Goal: Answer question/provide support

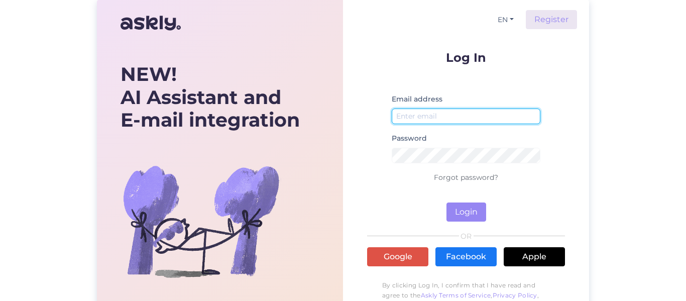
click at [433, 118] on input "email" at bounding box center [466, 116] width 149 height 16
click at [472, 113] on input "email" at bounding box center [466, 116] width 149 height 16
type input "[PERSON_NAME][EMAIL_ADDRESS][PERSON_NAME][DOMAIN_NAME]"
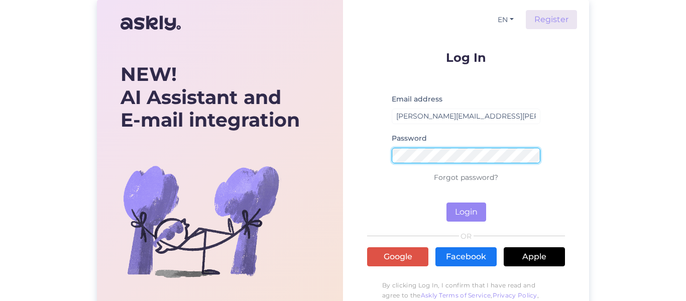
click at [446, 202] on button "Login" at bounding box center [466, 211] width 40 height 19
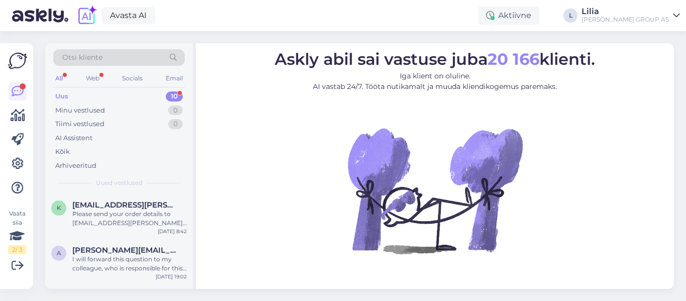
click at [72, 92] on div "Uus 10" at bounding box center [119, 96] width 132 height 14
click at [137, 227] on div "k [EMAIL_ADDRESS][PERSON_NAME][DOMAIN_NAME] Please send your order details to […" at bounding box center [119, 215] width 148 height 45
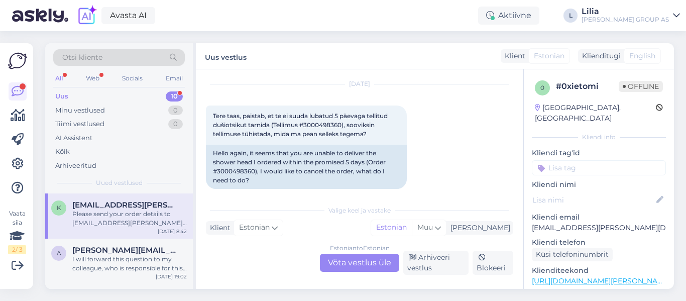
scroll to position [280, 0]
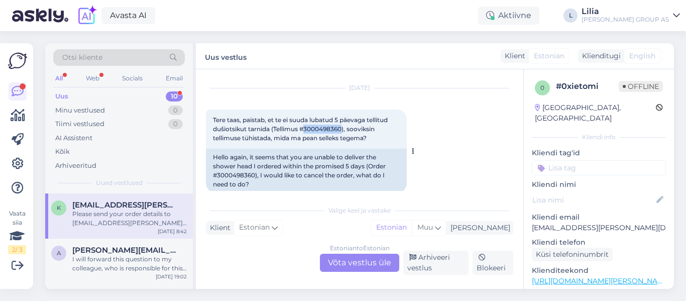
drag, startPoint x: 342, startPoint y: 128, endPoint x: 305, endPoint y: 130, distance: 37.2
click at [305, 130] on span "Tere taas, paistab, et te ei suuda lubatud 5 päevaga tellitud dušiotsikut tarni…" at bounding box center [301, 129] width 176 height 26
copy span "3000498360"
click at [362, 269] on div "Estonian to Estonian Võta vestlus üle" at bounding box center [359, 263] width 79 height 18
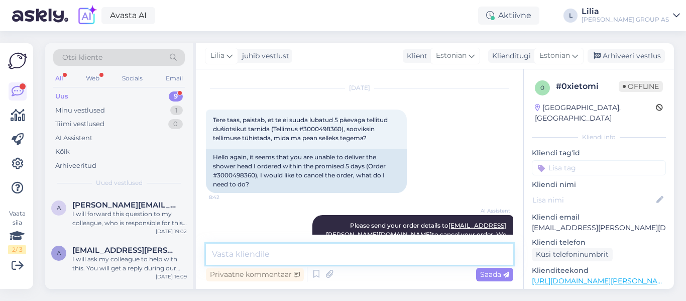
click at [330, 252] on textarea at bounding box center [359, 254] width 307 height 21
type textarea "Tere, täname info eest! tühistame"
drag, startPoint x: 506, startPoint y: 274, endPoint x: 513, endPoint y: 255, distance: 19.9
click at [506, 274] on icon at bounding box center [506, 275] width 6 height 6
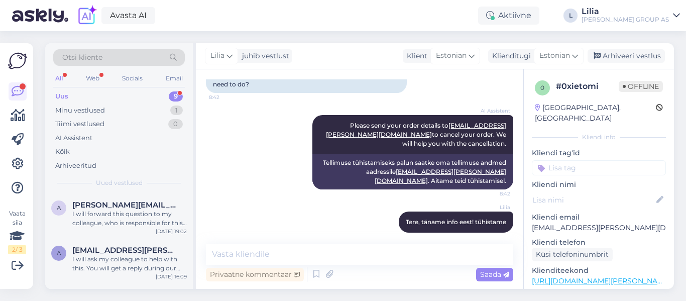
click at [639, 48] on div "[PERSON_NAME] juhib vestlust Klient [DEMOGRAPHIC_DATA] Klienditugi Estonian Arh…" at bounding box center [435, 56] width 478 height 26
click at [639, 52] on div "Arhiveeri vestlus" at bounding box center [625, 56] width 77 height 14
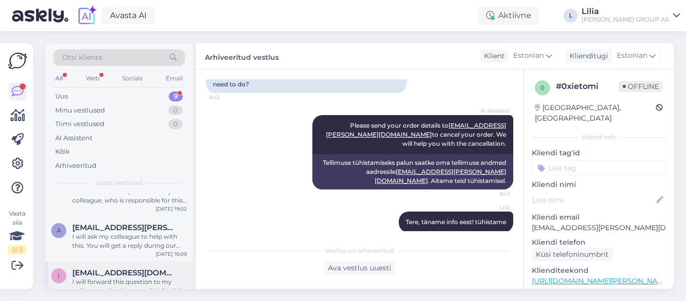
scroll to position [0, 0]
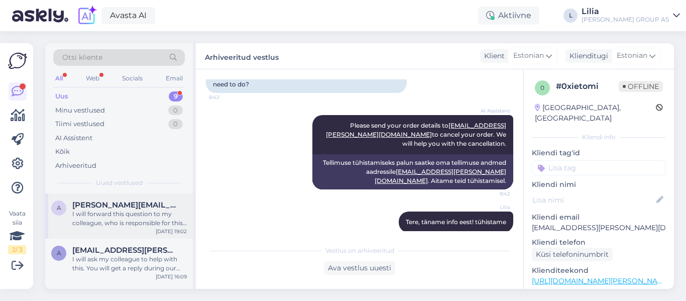
click at [122, 212] on div "I will forward this question to my colleague, who is responsible for this. The …" at bounding box center [129, 218] width 114 height 18
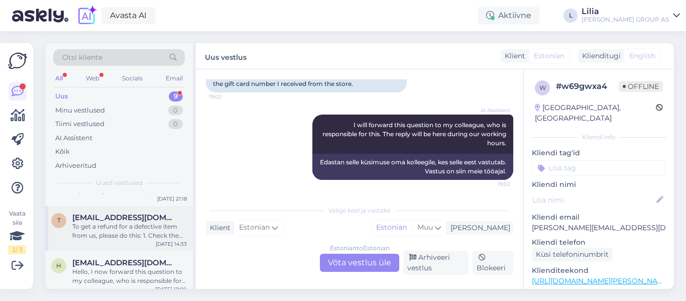
scroll to position [302, 0]
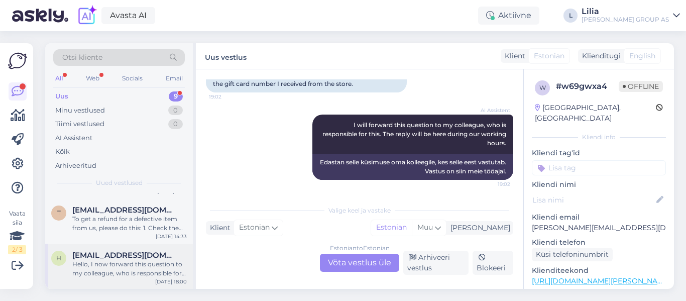
click at [122, 268] on div "Hello, I now forward this question to my colleague, who is responsible for this…" at bounding box center [129, 269] width 114 height 18
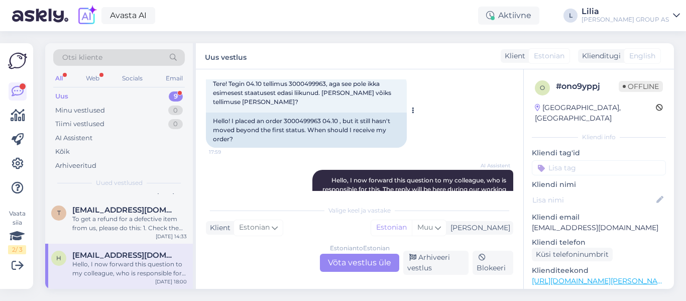
scroll to position [0, 0]
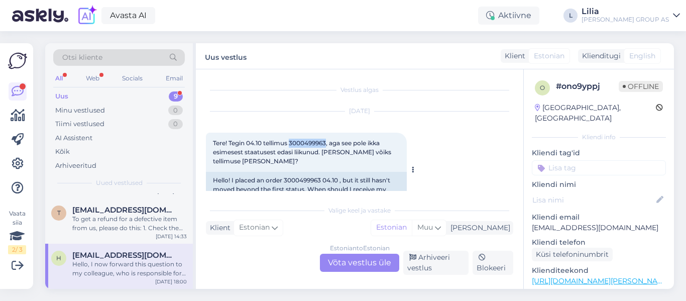
drag, startPoint x: 329, startPoint y: 143, endPoint x: 291, endPoint y: 144, distance: 37.7
click at [291, 144] on span "Tere! Tegin 04.10 tellimus 3000499963, aga see pole ikka esimesest staatusest e…" at bounding box center [303, 152] width 180 height 26
copy span "3000499963"
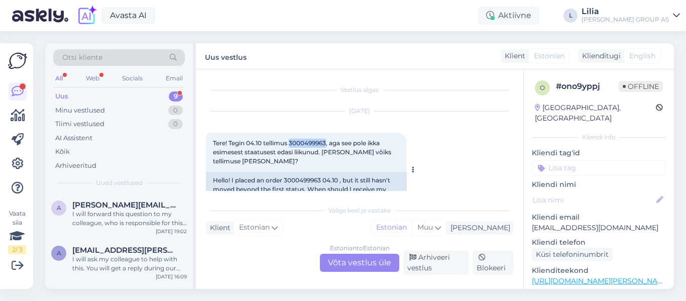
copy span "3000499963"
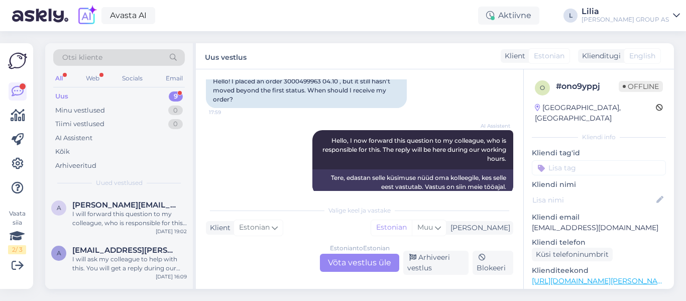
scroll to position [114, 0]
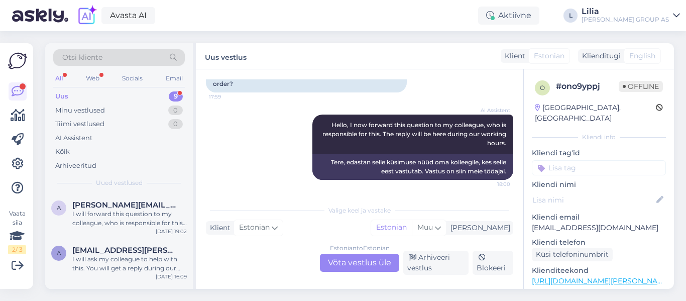
click at [368, 261] on div "Estonian to Estonian Võta vestlus üle" at bounding box center [359, 263] width 79 height 18
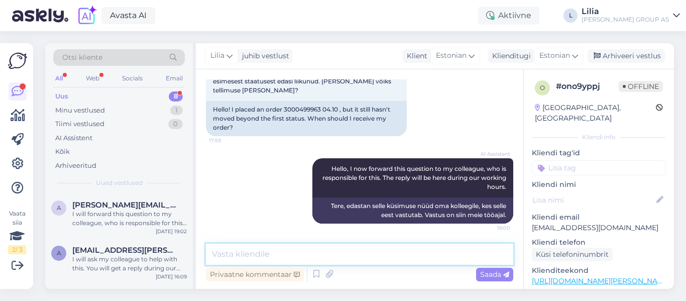
click at [348, 253] on textarea at bounding box center [359, 254] width 307 height 21
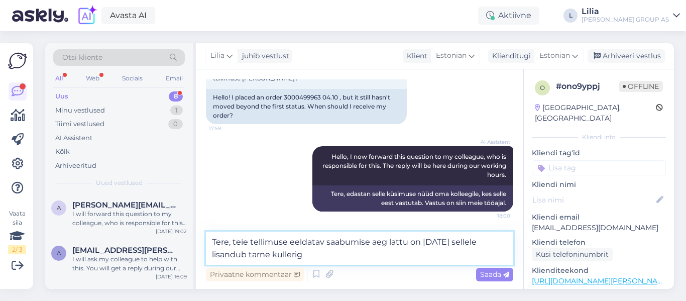
type textarea "Tere, teie tellimuse eeldatav saabumise aeg lattu on [DATE] sellele lisandub ta…"
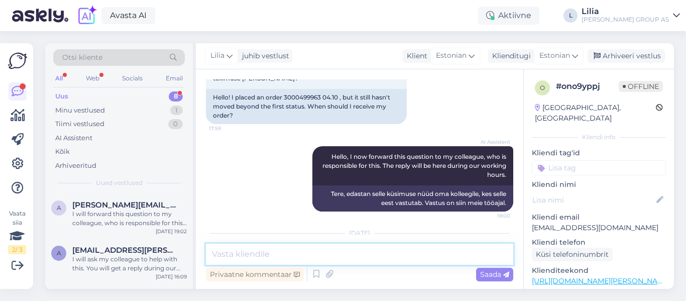
scroll to position [144, 0]
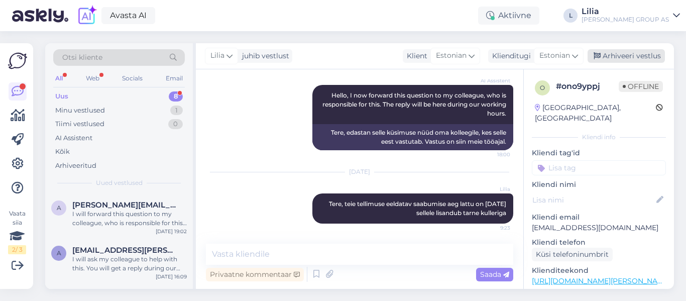
click at [615, 54] on div "Arhiveeri vestlus" at bounding box center [625, 56] width 77 height 14
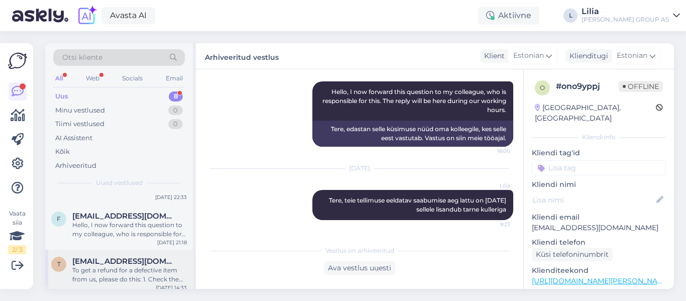
scroll to position [257, 0]
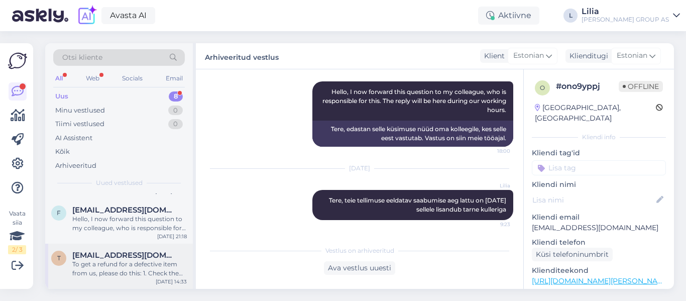
click at [146, 270] on div "To get a refund for a defective item from us, please do this: 1. Check the item…" at bounding box center [129, 269] width 114 height 18
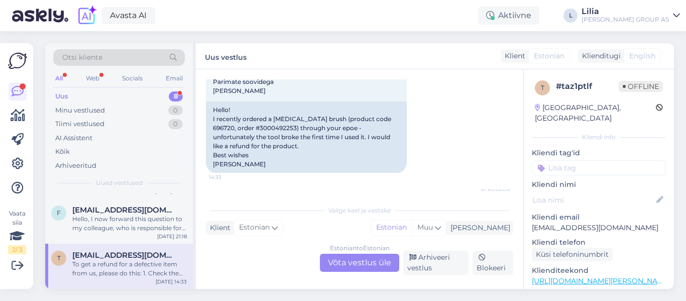
scroll to position [15, 0]
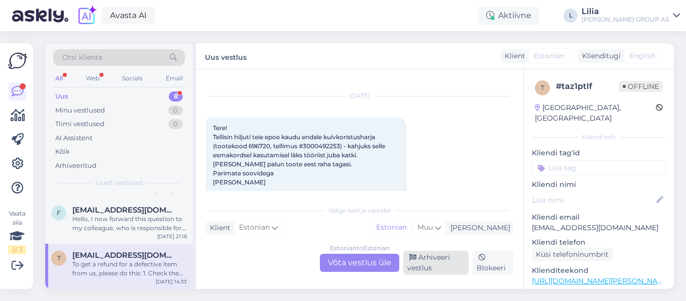
click at [417, 263] on div "Arhiveeri vestlus" at bounding box center [435, 263] width 65 height 24
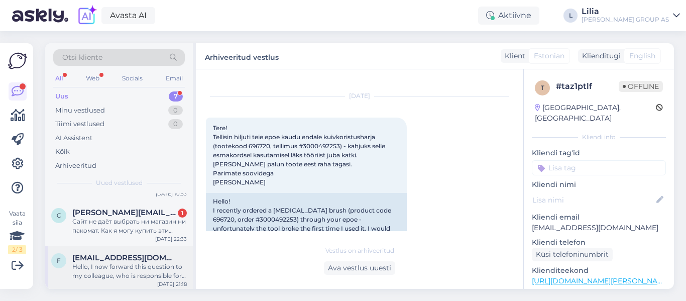
scroll to position [212, 0]
click at [164, 257] on div "[EMAIL_ADDRESS][DOMAIN_NAME]" at bounding box center [129, 255] width 114 height 9
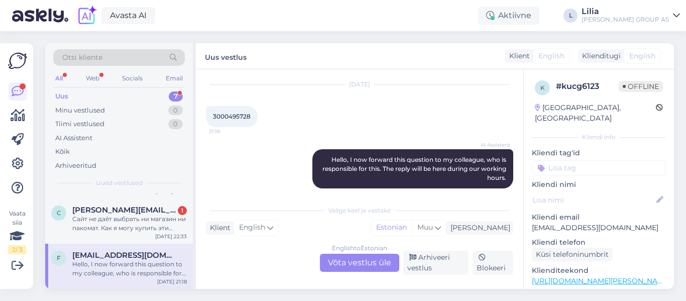
scroll to position [429, 0]
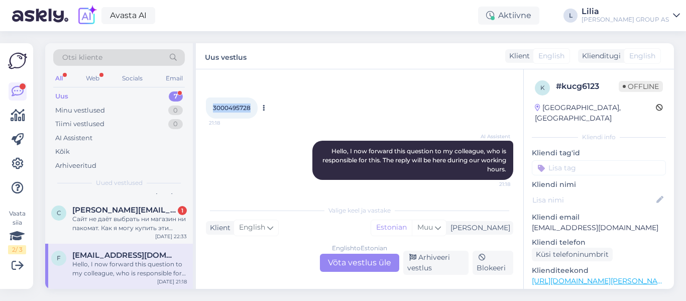
drag, startPoint x: 251, startPoint y: 107, endPoint x: 206, endPoint y: 108, distance: 44.7
click at [206, 108] on div "3000495728 21:18" at bounding box center [232, 107] width 52 height 21
copy span "3000495728"
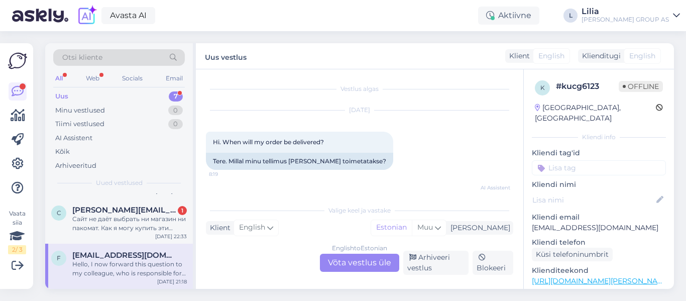
scroll to position [0, 0]
click at [357, 260] on div "English to Estonian Võta vestlus üle" at bounding box center [359, 263] width 79 height 18
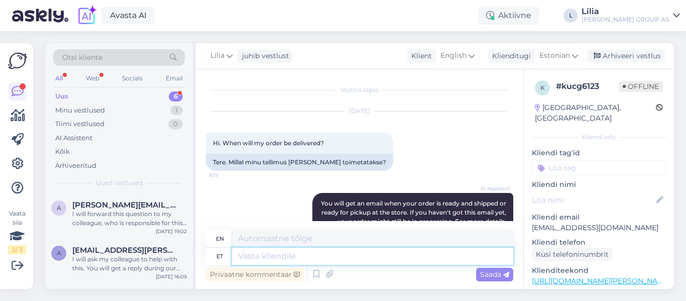
click at [342, 254] on textarea at bounding box center [372, 256] width 281 height 17
type textarea "Tere, t"
type textarea "Hello,"
type textarea "Tere, tellimus"
type textarea "Hello, order"
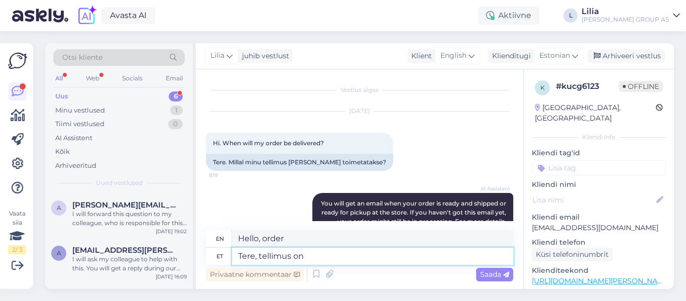
type textarea "Tere, tellimus on k"
type textarea "Hello, the order is"
type textarea "Tere, tellimus on komplekteeritud n"
type textarea "Hello, the order has been completed."
type textarea "Tere, tellimus on komplekteeritud ning j"
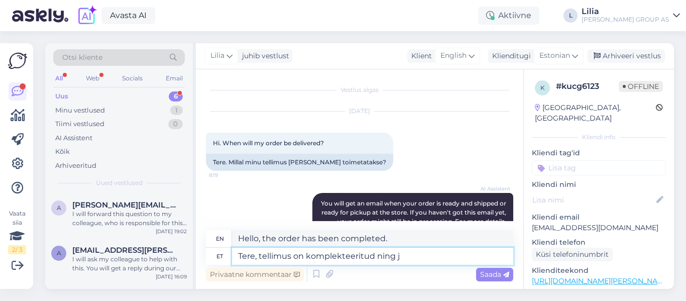
type textarea "Hello, the order has been completed and"
type textarea "Tere, tellimus on komplekteeritud ning jõu"
type textarea "Hello, the order has been completed and is"
type textarea "Tere, tellimus on komplekteeritud ning jõuab t"
type textarea "Hello, the order has been completed and will arrive."
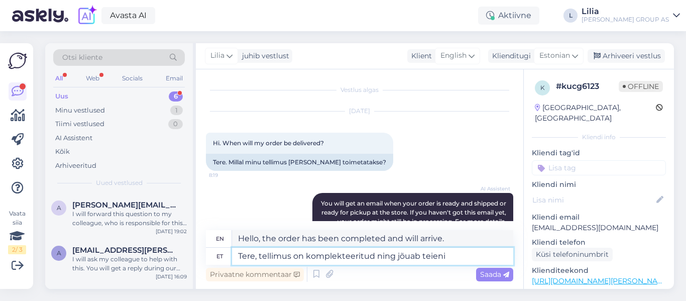
type textarea "Tere, tellimus on komplekteeritud ning jõuab teieni"
type textarea "Hello, your order has been completed and will be delivered to you."
type textarea "Tere, tellimus on komplekteeritud ning jõuab teieni 14-15.10."
type textarea "Hello, your order has been completed and will reach you 14-15.10."
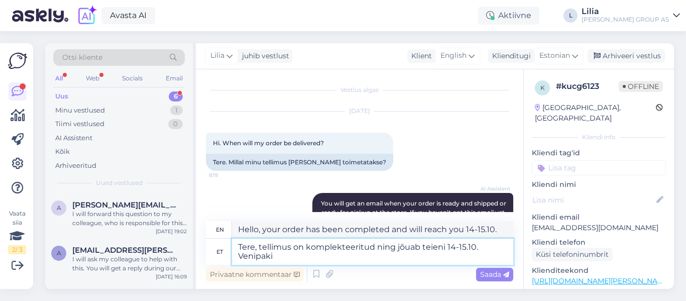
type textarea "Tere, tellimus on komplekteeritud ning jõuab teieni 14-15.10. Venipaki j"
type textarea "Hello, your order has been completed and will reach you 14-15.10. Venipaki"
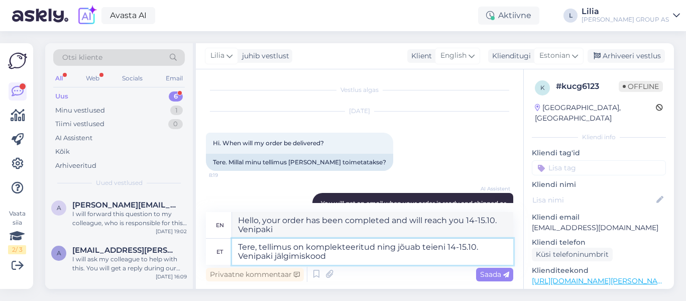
type textarea "Tere, tellimus on komplekteeritud ning jõuab teieni 14-15.10. Venipaki jälgimis…"
type textarea "Hello, the order has been completed and will reach you 14-15.10. Venipak tracki…"
type textarea "Tere, tellimus on komplekteeritud ning jõuab teieni 14-15.10. Venipaki jälgimis…"
type textarea "Hello, your order has been completed and will reach you 14-15.10. Venipak track…"
paste textarea "V29774E0040205"
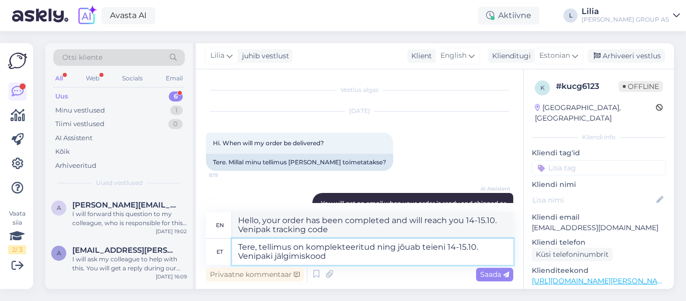
type textarea "Tere, tellimus on komplekteeritud ning jõuab teieni 14-15.10. Venipaki jälgimis…"
type textarea "Hello, the order has been completed and will reach you 14-15.10. Venipak tracki…"
type textarea "Tere, tellimus on komplekteeritud ning jõuab teieni 14-15.10. Venipaki jälgimis…"
drag, startPoint x: 488, startPoint y: 272, endPoint x: 483, endPoint y: 258, distance: 14.8
click at [488, 272] on span "Saada" at bounding box center [494, 274] width 29 height 9
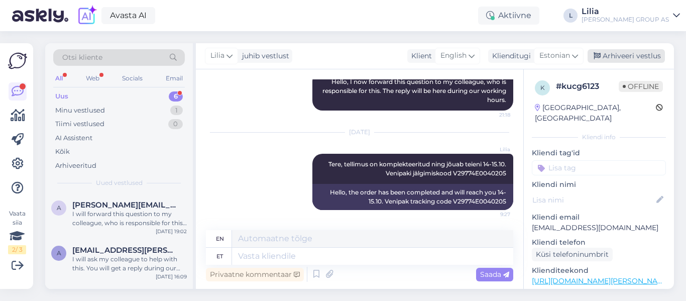
click at [612, 50] on div "Arhiveeri vestlus" at bounding box center [625, 56] width 77 height 14
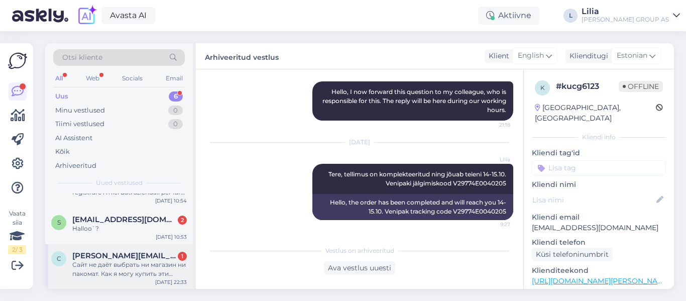
scroll to position [167, 0]
click at [137, 265] on div "Сайт не даёт выбрать ни магазин ни пакомат. Как я могу купить эти товары и полу…" at bounding box center [129, 269] width 114 height 18
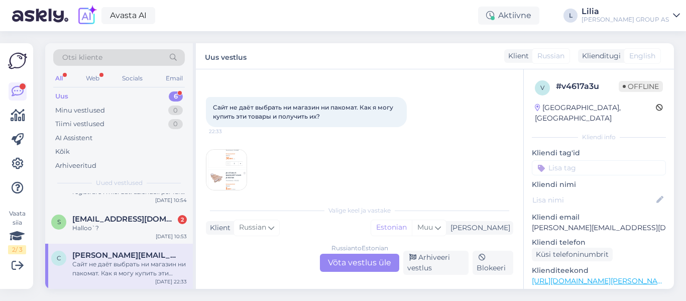
scroll to position [35, 0]
click at [227, 172] on img at bounding box center [226, 170] width 40 height 40
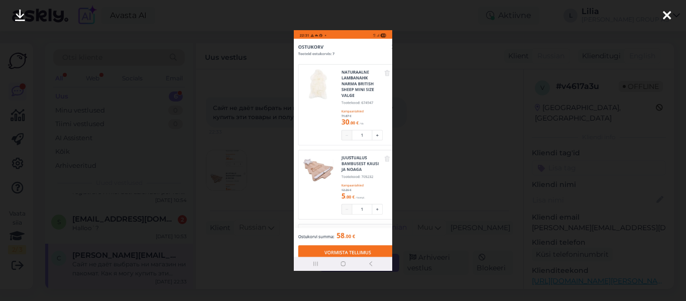
click at [408, 125] on div at bounding box center [343, 150] width 686 height 301
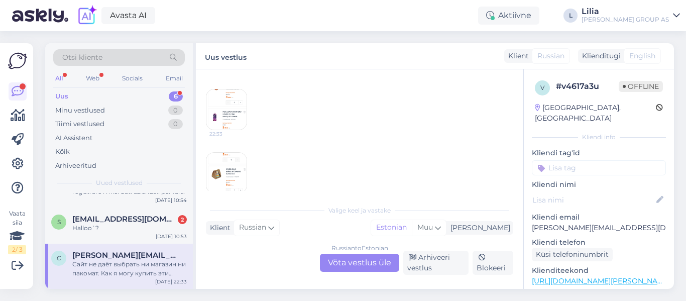
scroll to position [236, 0]
click at [242, 162] on img at bounding box center [226, 159] width 40 height 40
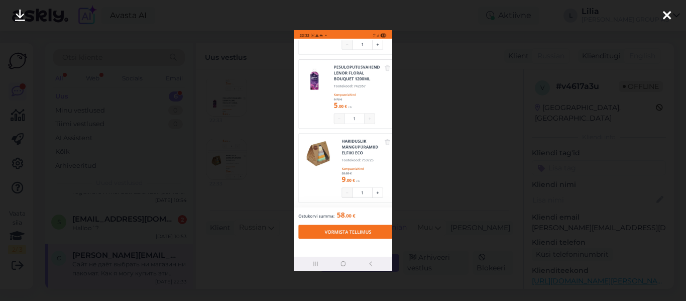
drag, startPoint x: 432, startPoint y: 93, endPoint x: 454, endPoint y: 77, distance: 27.3
click at [433, 89] on div at bounding box center [343, 150] width 686 height 301
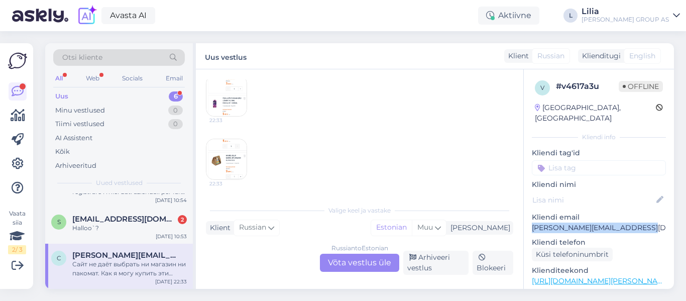
drag, startPoint x: 644, startPoint y: 215, endPoint x: 532, endPoint y: 218, distance: 112.0
click at [532, 222] on p "[PERSON_NAME][EMAIL_ADDRESS][DOMAIN_NAME]" at bounding box center [599, 227] width 134 height 11
copy p "[PERSON_NAME][EMAIL_ADDRESS][DOMAIN_NAME]"
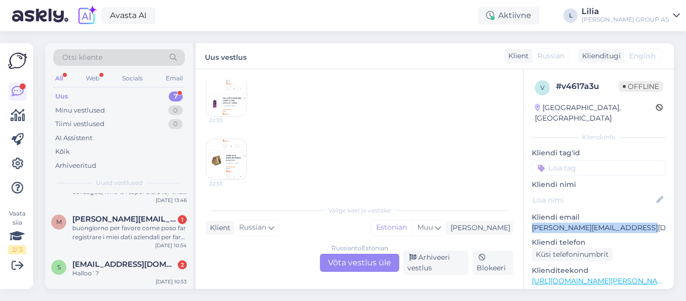
click at [96, 98] on div "Uus 7" at bounding box center [119, 96] width 132 height 14
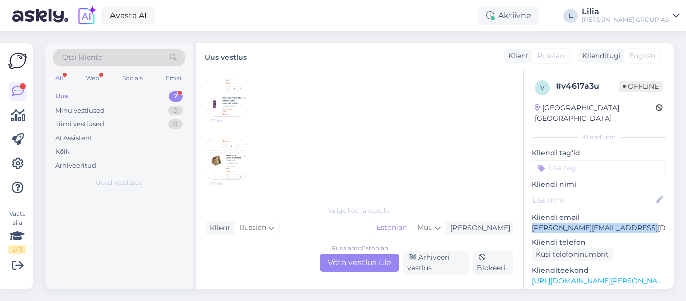
scroll to position [0, 0]
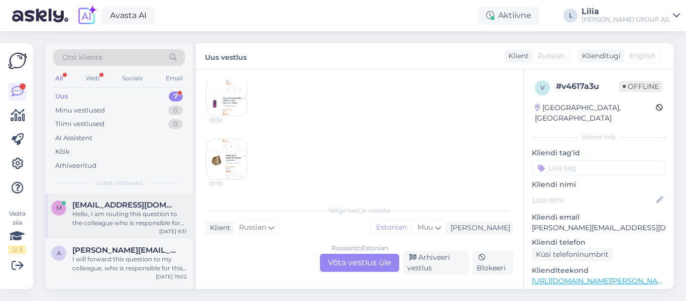
click at [139, 217] on div "Hello, I am routing this question to the colleague who is responsible for this …" at bounding box center [129, 218] width 114 height 18
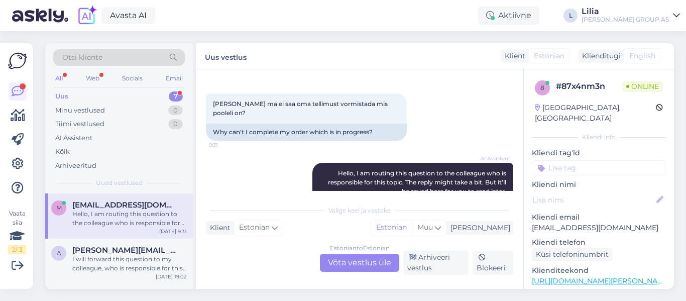
scroll to position [87, 0]
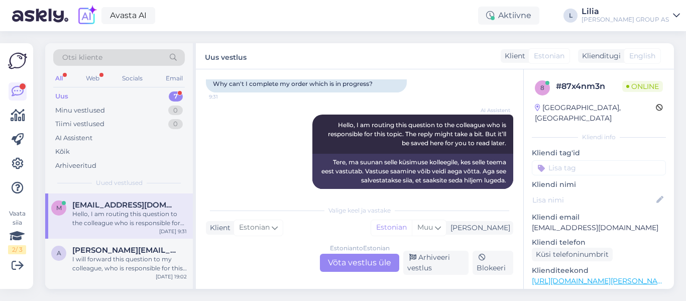
click at [348, 262] on div "Estonian to Estonian Võta vestlus üle" at bounding box center [359, 263] width 79 height 18
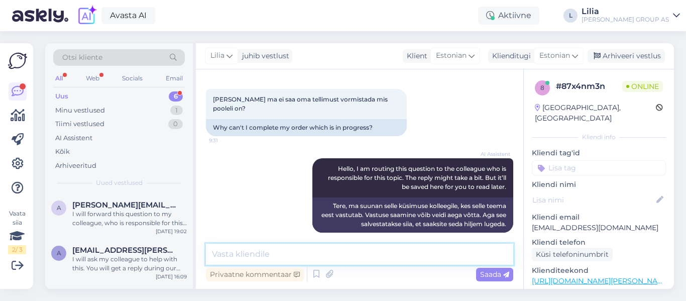
click at [327, 257] on textarea at bounding box center [359, 254] width 307 height 21
type textarea "Tere, kus täpsemalt tellimus seisma jääb?"
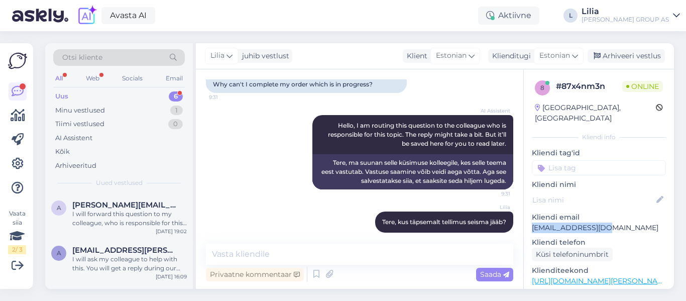
drag, startPoint x: 609, startPoint y: 216, endPoint x: 529, endPoint y: 216, distance: 79.3
click at [529, 216] on div "8 # 87x4nm3n Online [GEOGRAPHIC_DATA], [GEOGRAPHIC_DATA] Kliendi info Kliendi t…" at bounding box center [599, 280] width 150 height 423
copy p "[EMAIL_ADDRESS][DOMAIN_NAME]"
click at [617, 58] on div "Arhiveeri vestlus" at bounding box center [625, 56] width 77 height 14
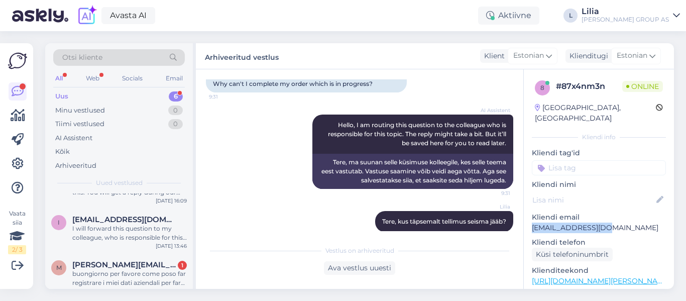
scroll to position [167, 0]
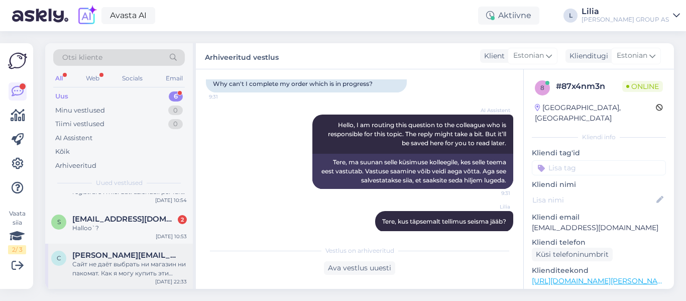
click at [115, 255] on span "[PERSON_NAME][EMAIL_ADDRESS][DOMAIN_NAME]" at bounding box center [124, 255] width 104 height 9
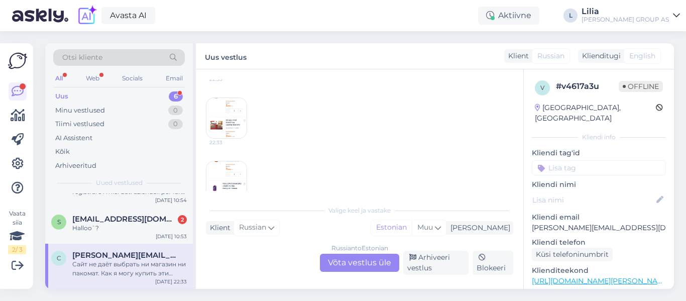
scroll to position [236, 0]
click at [227, 155] on img at bounding box center [226, 159] width 40 height 40
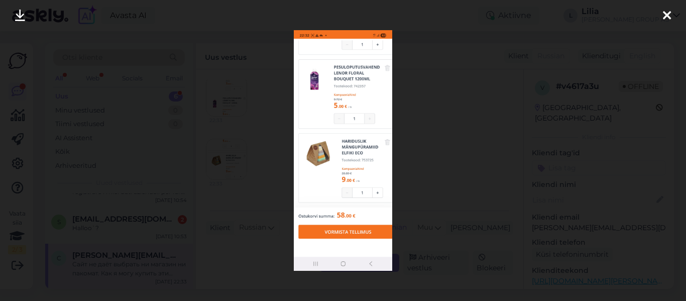
click at [454, 155] on div at bounding box center [343, 150] width 686 height 301
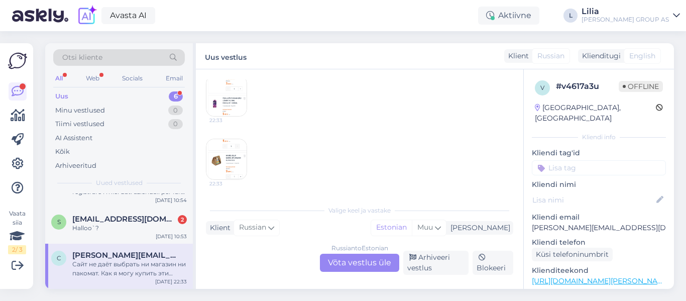
click at [365, 259] on div "Russian to Estonian Võta vestlus üle" at bounding box center [359, 263] width 79 height 18
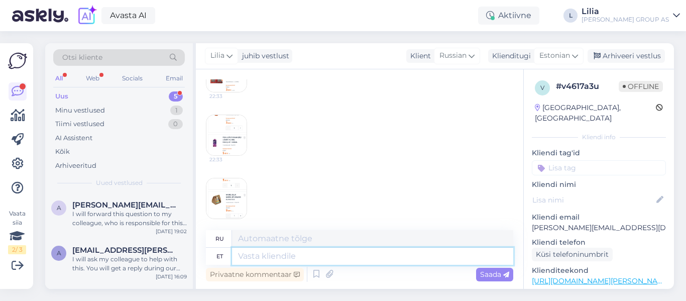
click at [335, 256] on textarea at bounding box center [372, 256] width 281 height 17
type textarea "Tere,"
type textarea "Привет,"
type textarea "Tere, edastage"
type textarea "Привет, вперед"
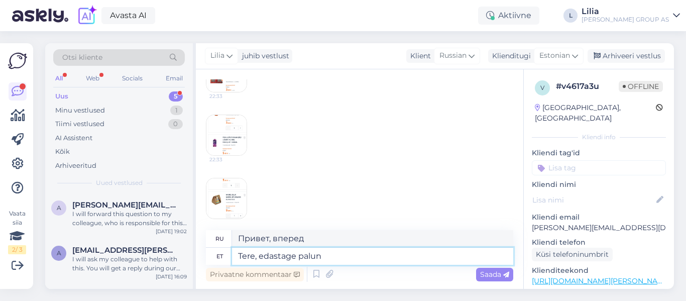
type textarea "Tere, edastage palun"
type textarea "Здравствуйте, пожалуйста, перешлите"
type textarea "Tere, edastage palun veateadest"
type textarea "Здравствуйте, предоставьте, пожалуйста, сообщения об ошибках."
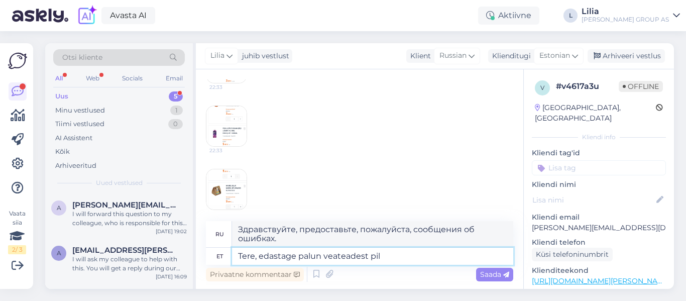
type textarea "Tere, edastage palun veateadest pilt"
type textarea "Здравствуйте, пожалуйста, отправьте фотографию сообщения об ошибке."
drag, startPoint x: 362, startPoint y: 256, endPoint x: 390, endPoint y: 263, distance: 29.0
click at [390, 263] on textarea "Tere, edastage palun veateadest pilt" at bounding box center [372, 256] width 281 height 17
drag, startPoint x: 398, startPoint y: 256, endPoint x: 29, endPoint y: 209, distance: 372.4
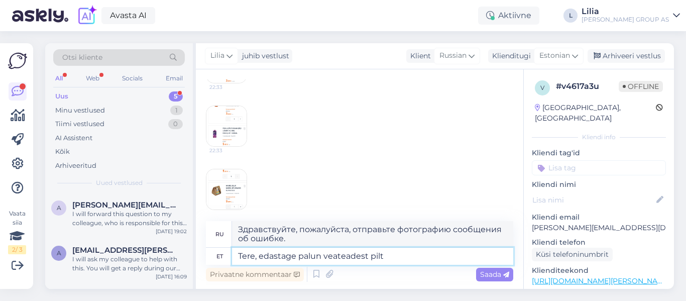
click at [34, 209] on div "Vaata siia 2 / 3 Võimalused Veendu, et Askly loob sulle väärtust. Sulge Ühenda …" at bounding box center [343, 166] width 686 height 270
click at [356, 258] on textarea "Tere, edastage palun veateadest pilt" at bounding box center [372, 256] width 281 height 17
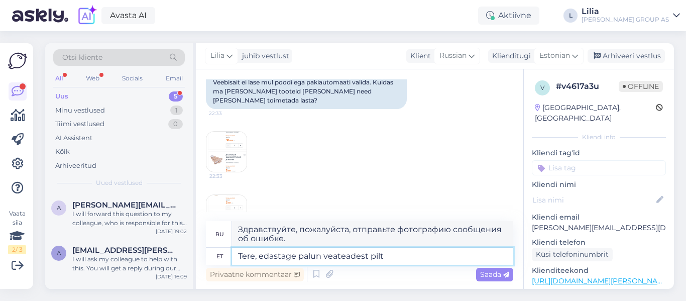
scroll to position [0, 0]
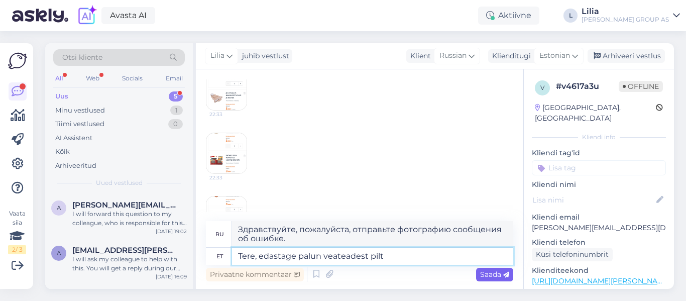
type textarea "Tere, edastage palun veateadest pilt"
click at [501, 279] on div "Saada" at bounding box center [494, 275] width 37 height 14
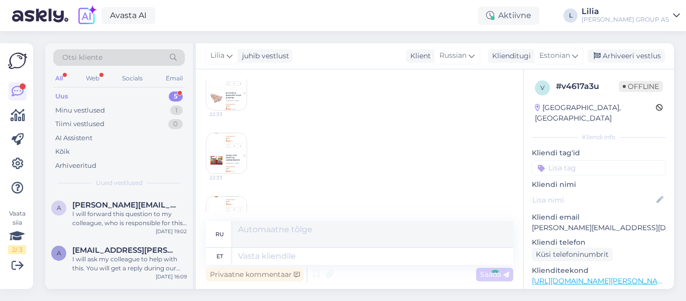
scroll to position [322, 0]
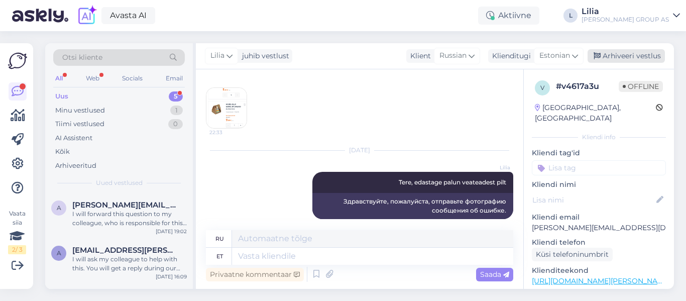
click at [616, 56] on div "Arhiveeri vestlus" at bounding box center [625, 56] width 77 height 14
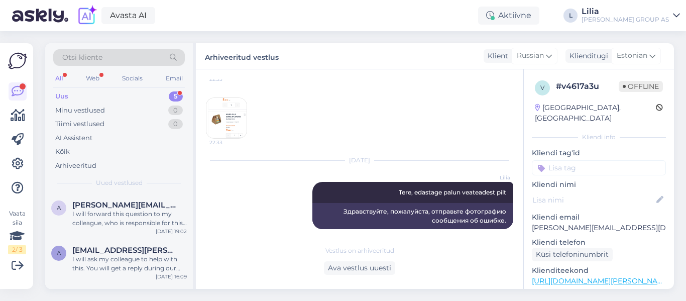
scroll to position [122, 0]
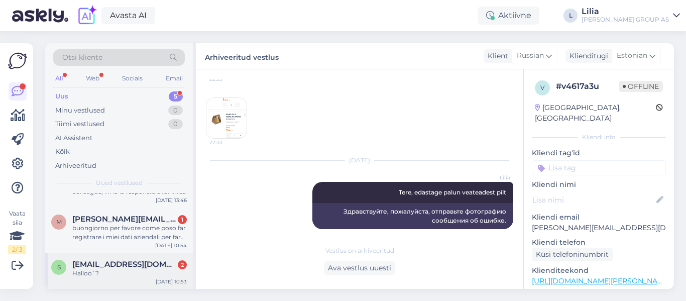
click at [118, 267] on span "[EMAIL_ADDRESS][DOMAIN_NAME]" at bounding box center [124, 264] width 104 height 9
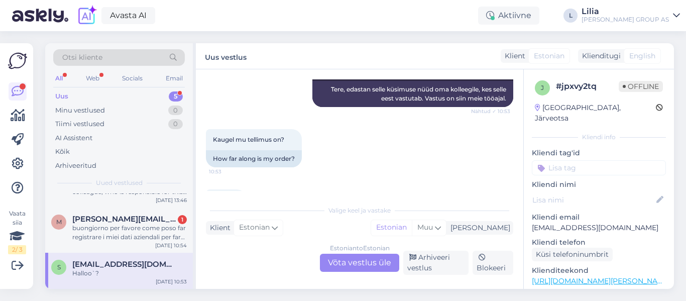
scroll to position [199, 0]
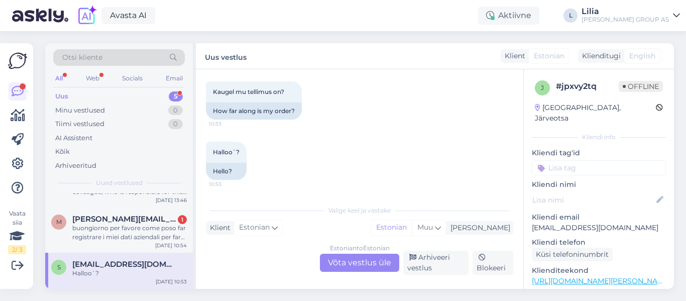
click at [371, 260] on div "Estonian to Estonian Võta vestlus üle" at bounding box center [359, 263] width 79 height 18
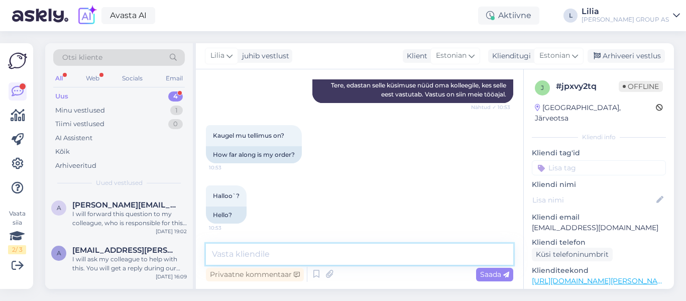
click at [329, 254] on textarea at bounding box center [359, 254] width 307 height 21
type textarea "Tere, täpsustage oma tellimuse numbri palun"
click at [496, 278] on span "Saada" at bounding box center [494, 274] width 29 height 9
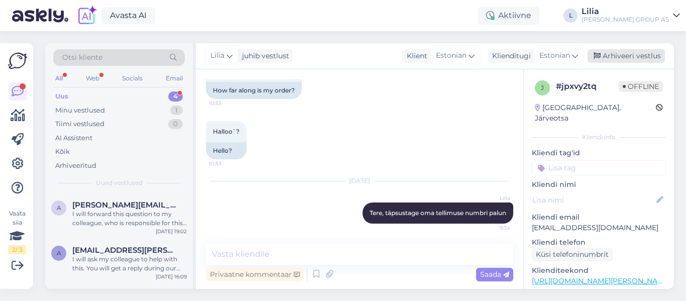
click at [627, 58] on div "Arhiveeri vestlus" at bounding box center [625, 56] width 77 height 14
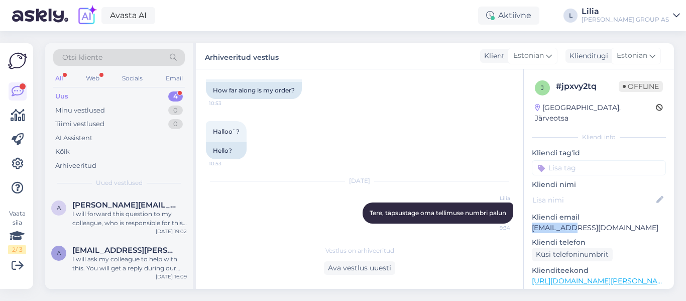
drag, startPoint x: 581, startPoint y: 217, endPoint x: 533, endPoint y: 218, distance: 48.2
click at [533, 222] on p "[EMAIL_ADDRESS][DOMAIN_NAME]" at bounding box center [599, 227] width 134 height 11
copy p "[EMAIL_ADDRESS][DOMAIN_NAME]"
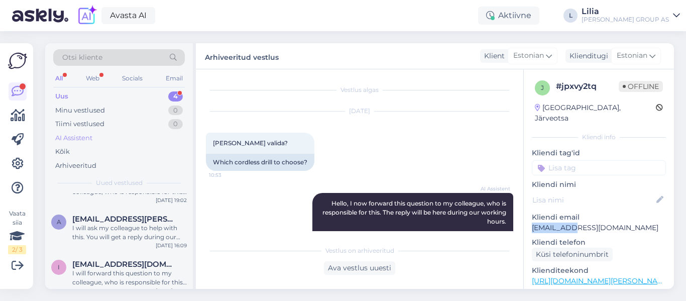
scroll to position [85, 0]
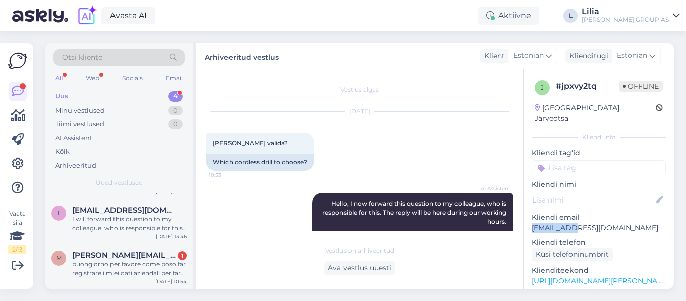
click at [66, 94] on div "Uus" at bounding box center [61, 96] width 13 height 10
click at [150, 265] on div "buongiorno per favore come poso far registrare i miei dati aziendali per fare l…" at bounding box center [129, 269] width 114 height 18
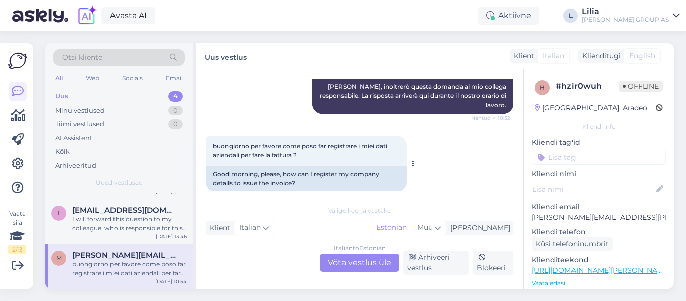
scroll to position [166, 0]
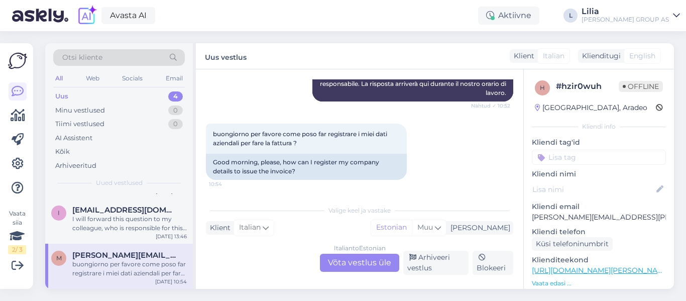
click at [370, 260] on div "Italian to Estonian Võta vestlus üle" at bounding box center [359, 263] width 79 height 18
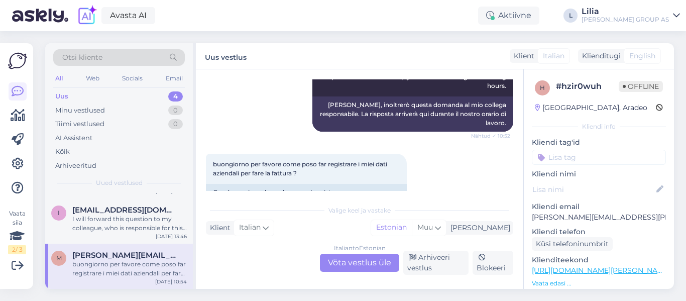
scroll to position [0, 0]
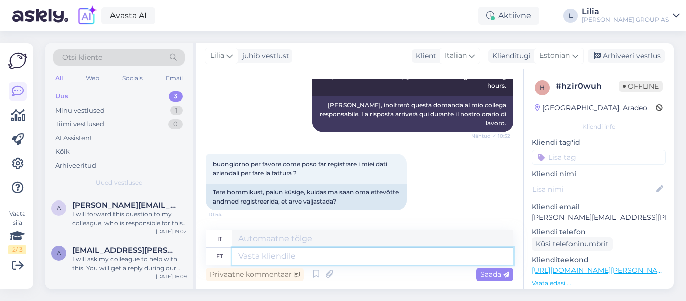
click at [335, 259] on textarea at bounding box center [372, 256] width 281 height 17
type textarea "Tere,"
type textarea "Ciao,"
type textarea "Tere, ostu"
type textarea "Ciao, acquisto"
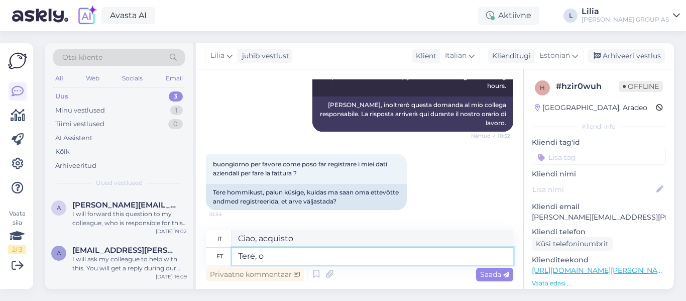
type textarea "Tere,"
type textarea "Ciao,"
type textarea "Tere, ettevõttele t"
type textarea "Buongiorno all'azienda"
type textarea "Tere, ettevõttele tuleb l"
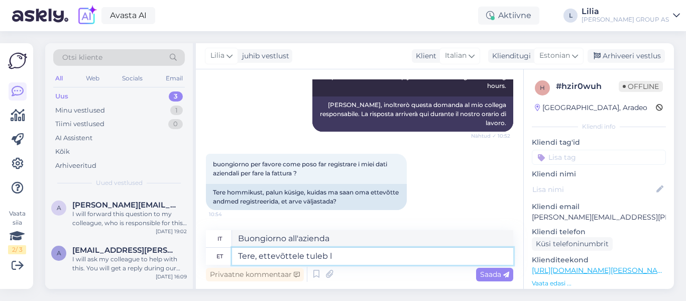
type textarea "Buongiorno, l'azienda [PERSON_NAME]"
type textarea "Tere, ettevõttele tuleb luua e"
type textarea "Buongiorno, l'azienda [PERSON_NAME] di creare"
type textarea "Tere, ettevõttele tuleb luua eraldi ko"
type textarea "Buongiorno, è necessario creare un account separato per l'azienda."
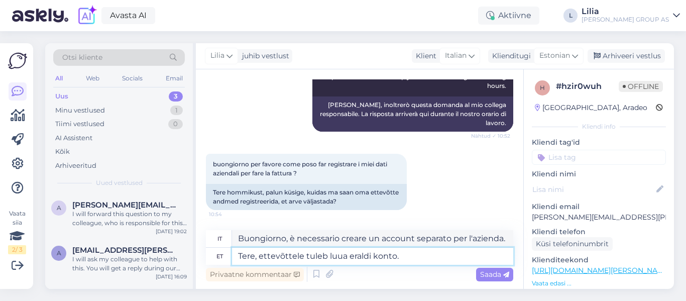
type textarea "Tere, ettevõttele tuleb luua eraldi konto."
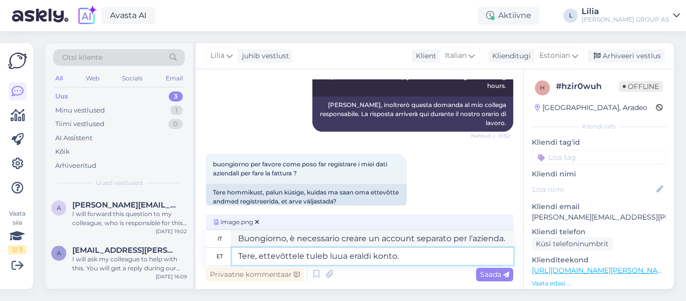
type textarea "Ciao, devi creare un account separato per l'azienda."
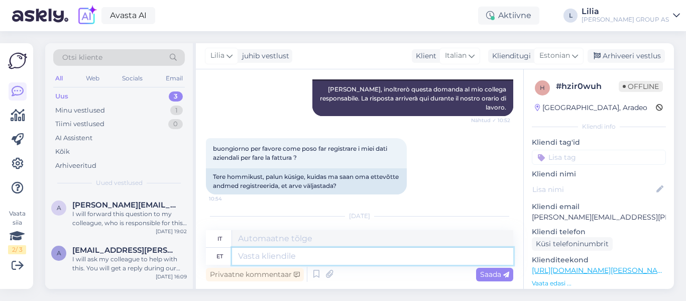
scroll to position [280, 0]
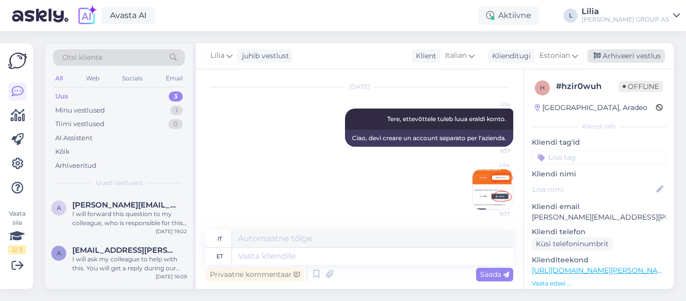
click at [634, 58] on div "Arhiveeri vestlus" at bounding box center [625, 56] width 77 height 14
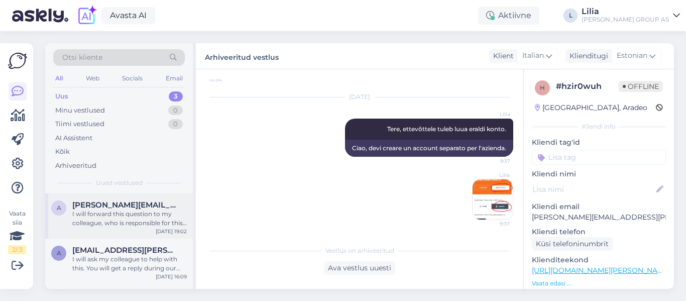
scroll to position [40, 0]
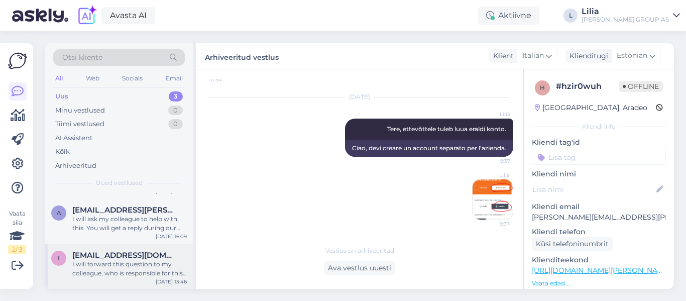
click at [132, 268] on div "I will forward this question to my colleague, who is responsible for this. The …" at bounding box center [129, 269] width 114 height 18
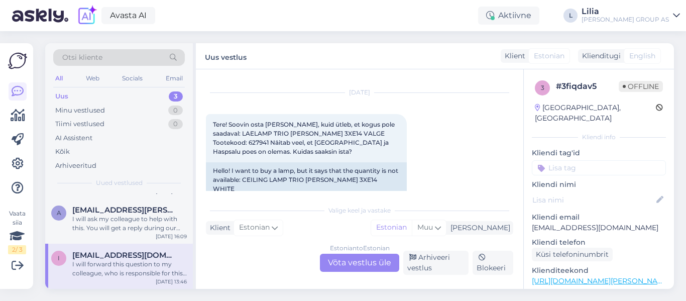
scroll to position [0, 0]
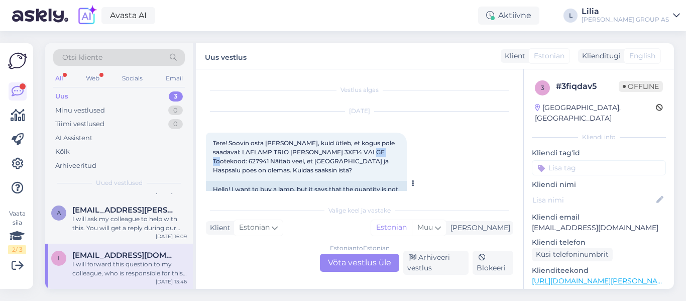
drag, startPoint x: 269, startPoint y: 160, endPoint x: 250, endPoint y: 160, distance: 19.1
click at [250, 160] on span "Tere! Soovin osta [PERSON_NAME], kuid ütleb, et kogus pole saadaval: LAELAMP TR…" at bounding box center [304, 156] width 183 height 35
copy span "627941"
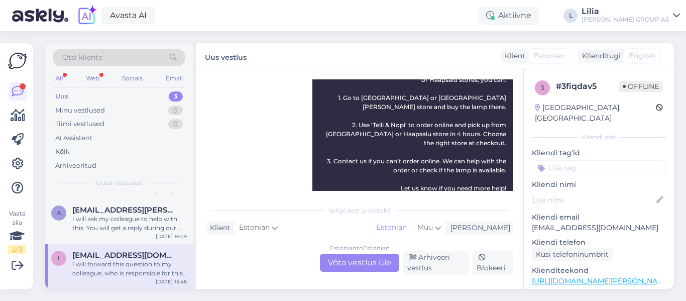
scroll to position [201, 0]
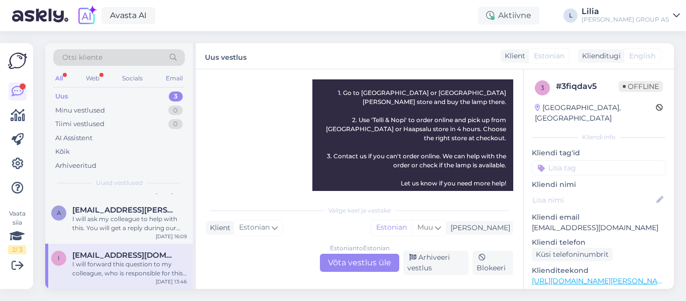
click at [362, 265] on div "Estonian to Estonian Võta vestlus üle" at bounding box center [359, 263] width 79 height 18
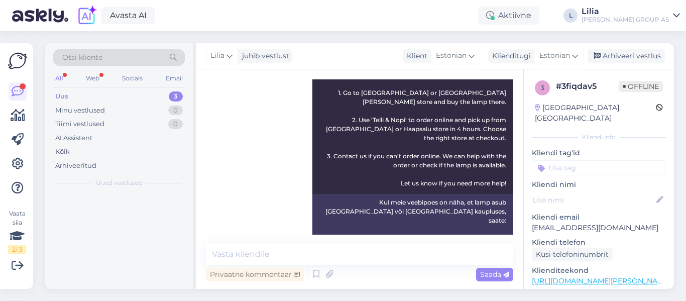
scroll to position [0, 0]
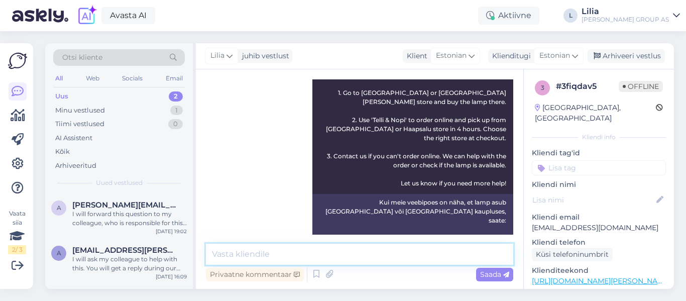
click at [353, 252] on textarea at bounding box center [359, 254] width 307 height 21
type textarea "Tere, toode on saadaval Haapsalu kaupluses. [GEOGRAPHIC_DATA] kulleriga"
click at [509, 272] on div "Saada" at bounding box center [494, 275] width 37 height 14
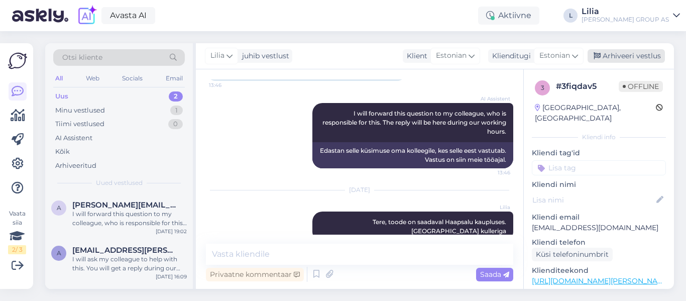
click at [640, 60] on div "Arhiveeri vestlus" at bounding box center [625, 56] width 77 height 14
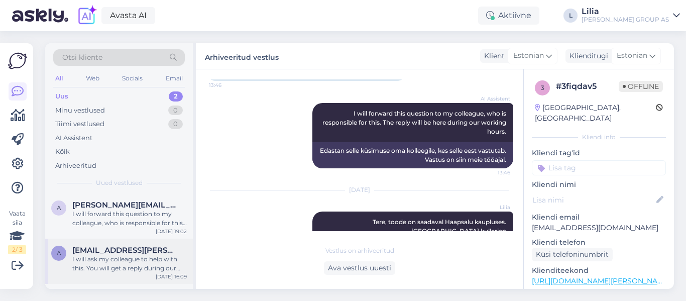
click at [111, 266] on div "I will ask my colleague to help with this. You will get a reply during our work…" at bounding box center [129, 264] width 114 height 18
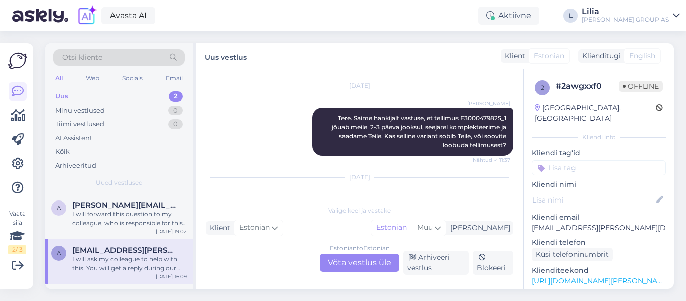
scroll to position [1052, 0]
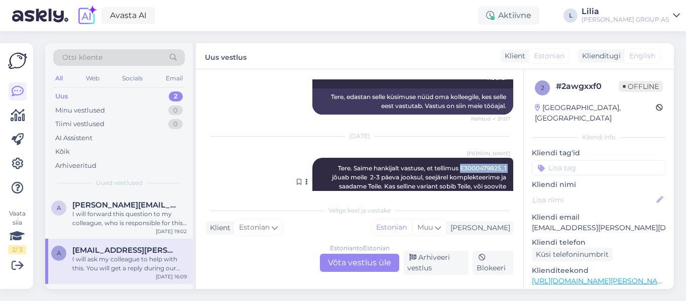
drag, startPoint x: 500, startPoint y: 167, endPoint x: 451, endPoint y: 169, distance: 48.2
click at [451, 169] on span "Tere. Saime hankijalt vastuse, et tellimus E3000479825_1 jõuab meile 2-3 päeva …" at bounding box center [420, 181] width 177 height 35
copy span "E3000479825_1"
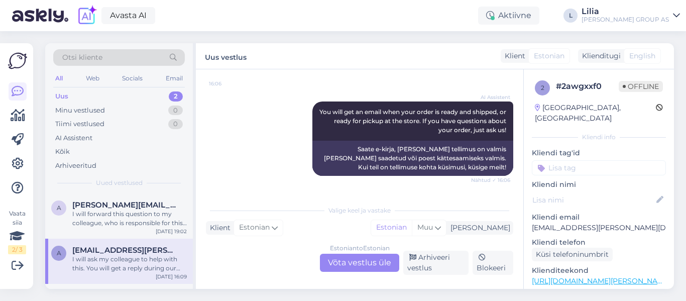
scroll to position [1404, 0]
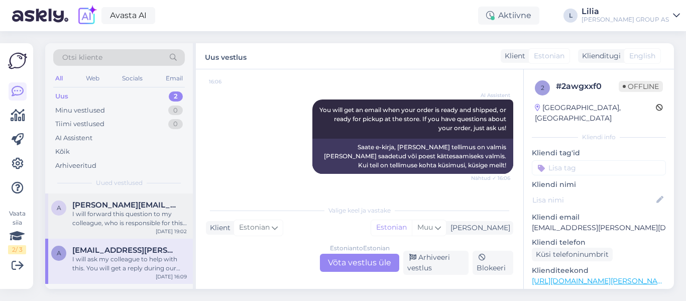
click at [150, 219] on div "I will forward this question to my colleague, who is responsible for this. The …" at bounding box center [129, 218] width 114 height 18
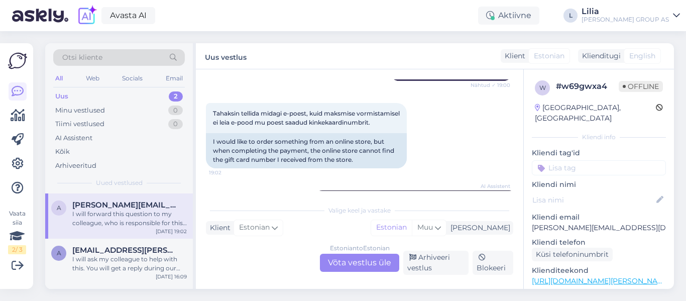
scroll to position [151, 0]
click at [382, 262] on div "Estonian to Estonian Võta vestlus üle" at bounding box center [359, 263] width 79 height 18
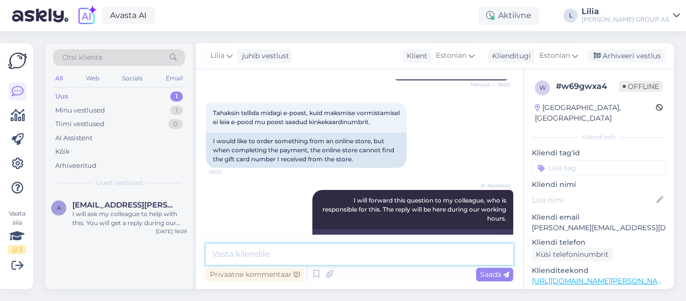
click at [366, 257] on textarea at bounding box center [359, 254] width 307 height 21
paste textarea "[URL][DOMAIN_NAME][PERSON_NAME]"
type textarea "Tere, kinkekaart ei kehti e-poes. [URL][DOMAIN_NAME][PERSON_NAME]"
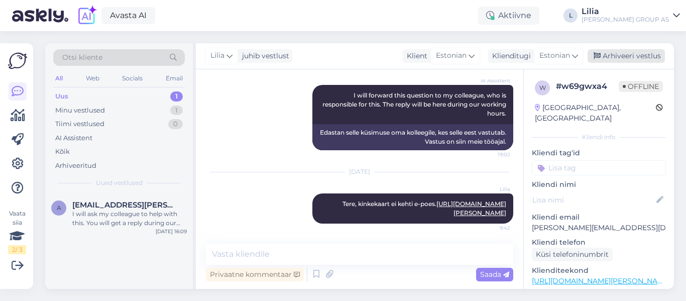
click at [650, 56] on div "Arhiveeri vestlus" at bounding box center [625, 56] width 77 height 14
